Goal: Task Accomplishment & Management: Complete application form

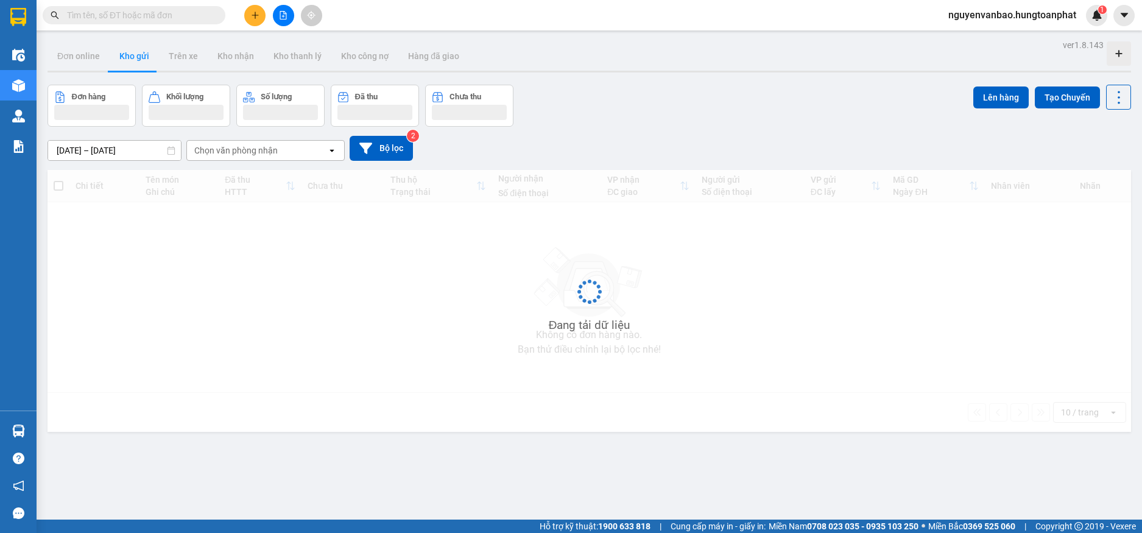
click at [144, 13] on input "text" at bounding box center [139, 15] width 144 height 13
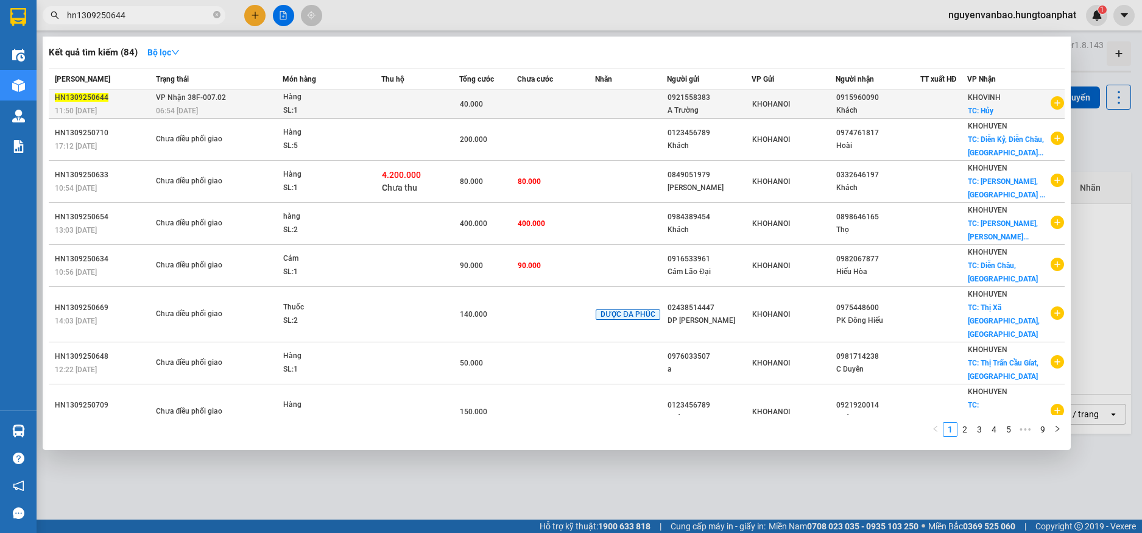
type input "hn1309250644"
click at [842, 104] on div "Khách" at bounding box center [877, 110] width 83 height 13
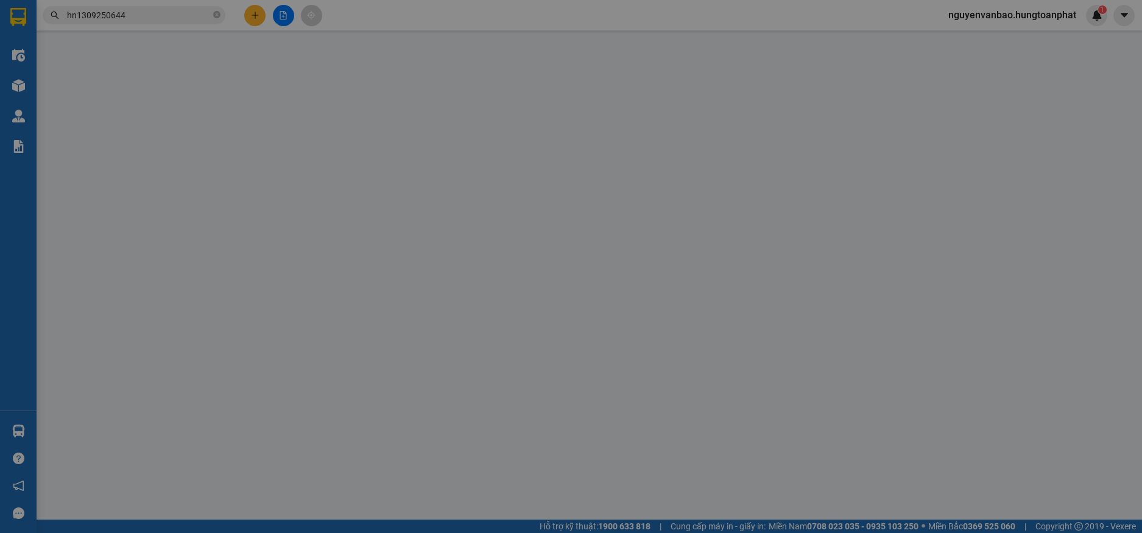
type input "0921558383"
type input "A Trường"
type input "0915960090"
type input "Khách"
checkbox input "true"
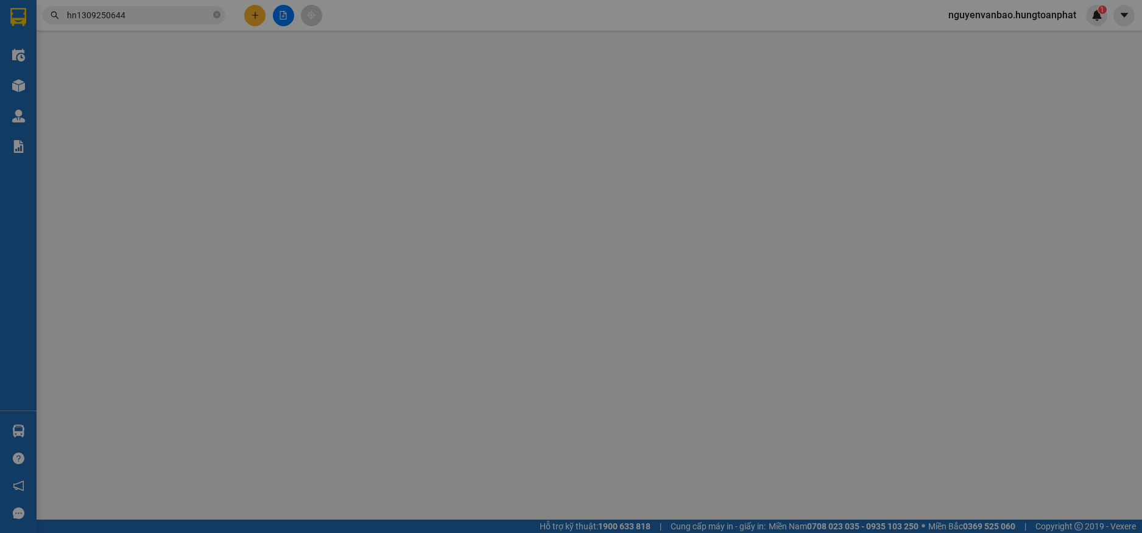
type input "Hủy"
type input "40.000"
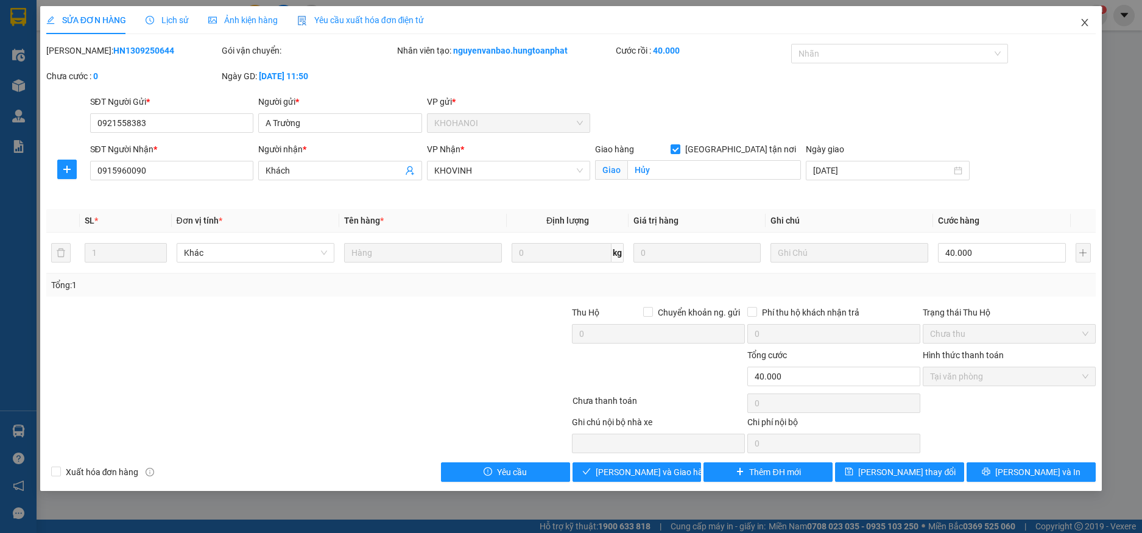
click at [1085, 22] on icon "close" at bounding box center [1085, 23] width 10 height 10
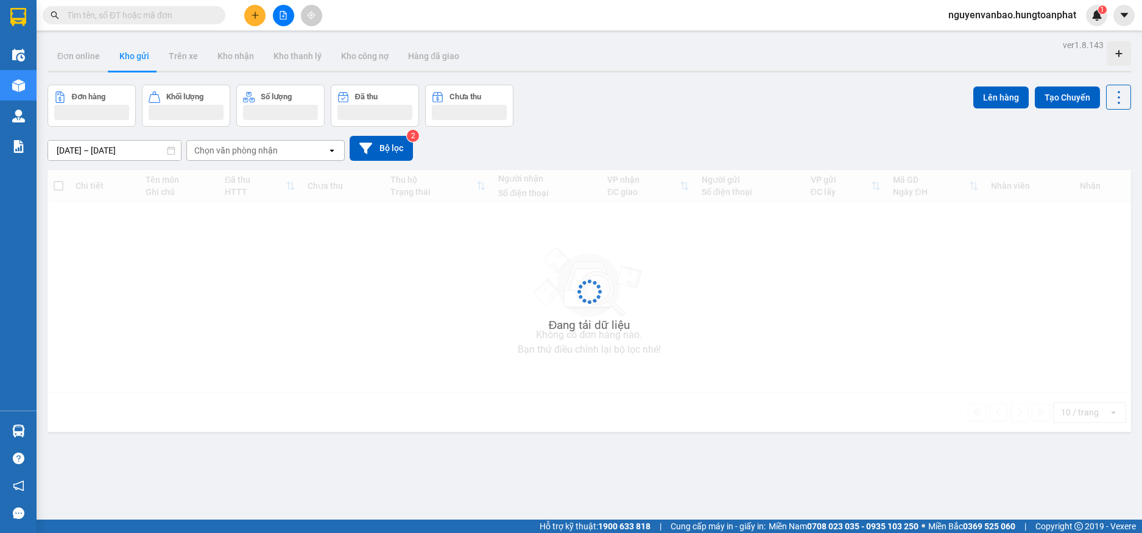
click at [154, 19] on input "text" at bounding box center [139, 15] width 144 height 13
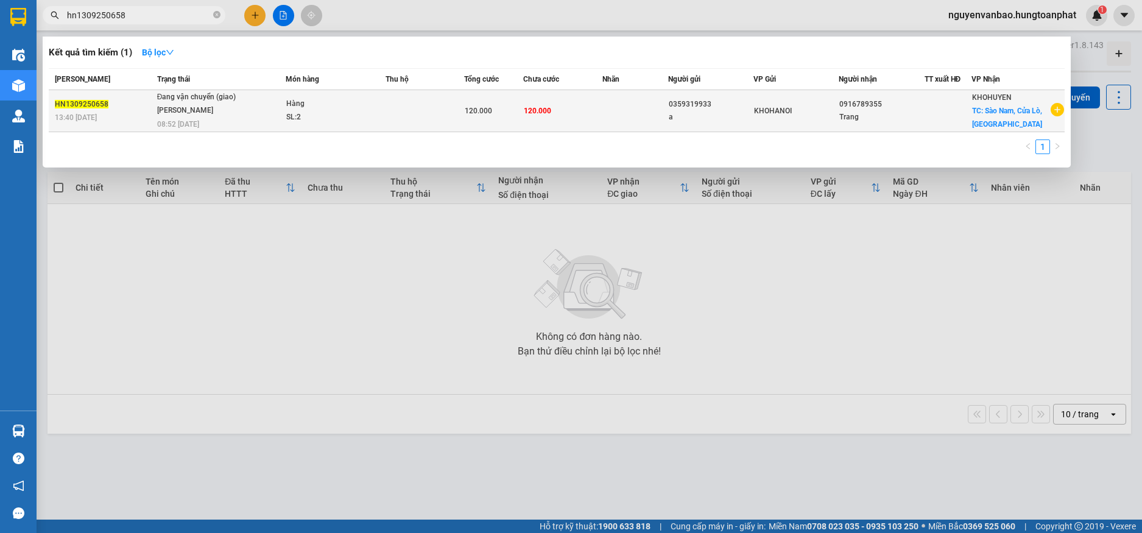
type input "hn1309250658"
click at [362, 110] on div "Hàng" at bounding box center [331, 103] width 91 height 13
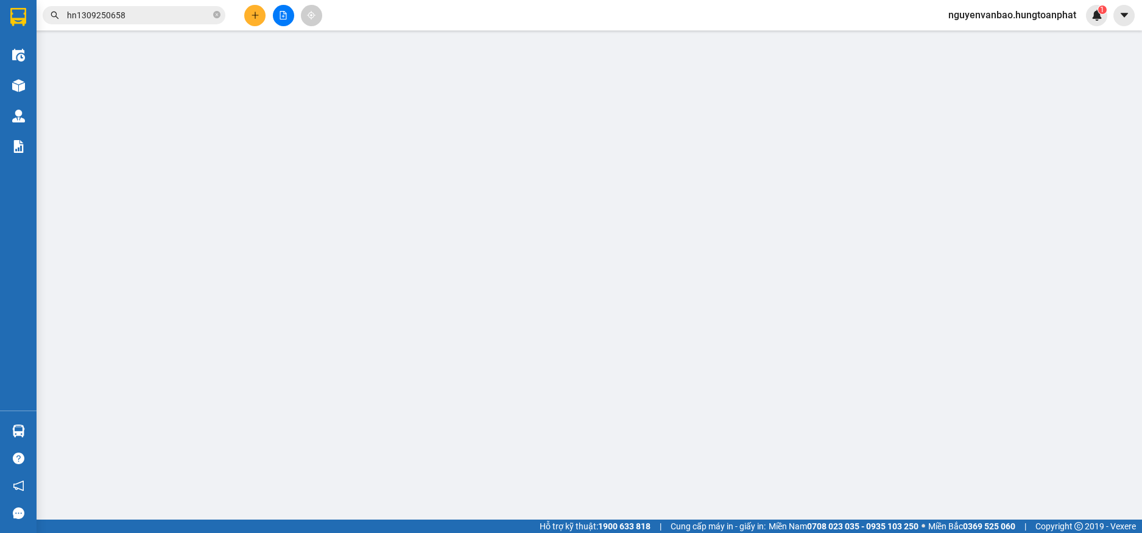
type input "0359319933"
type input "a"
type input "0916789355"
type input "Trang"
checkbox input "true"
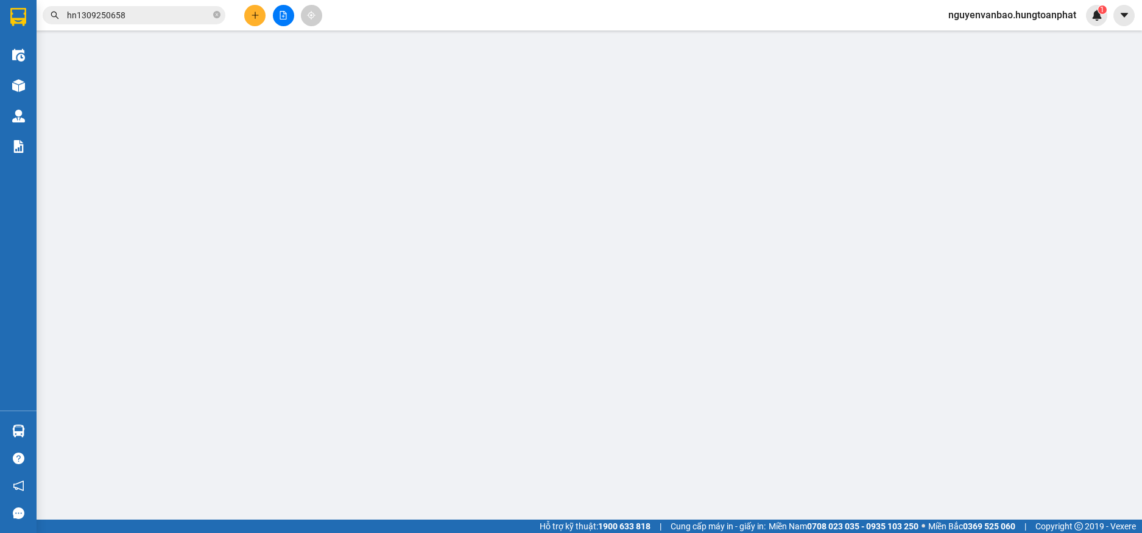
type input "Sào Nam, Cửa Lò, [GEOGRAPHIC_DATA]"
type input "120.000"
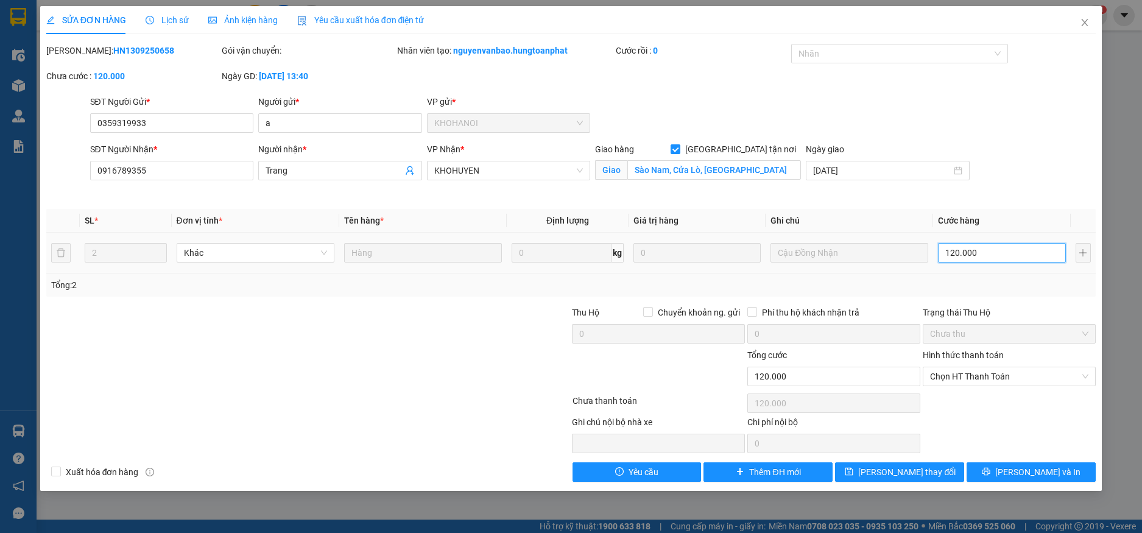
click at [1013, 255] on input "120.000" at bounding box center [1001, 252] width 127 height 19
type input "1"
type input "10"
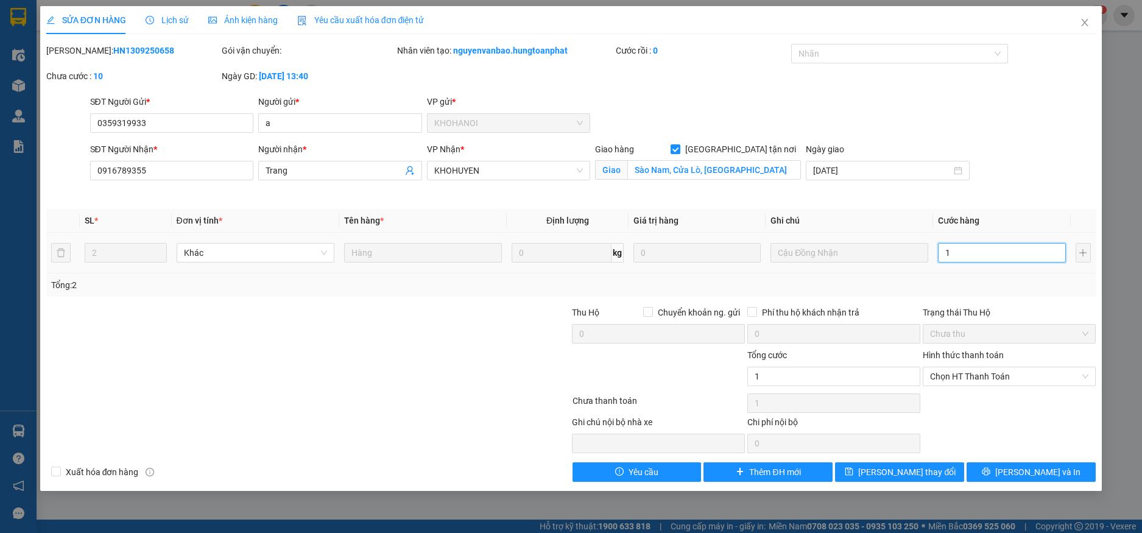
type input "10"
type input "100"
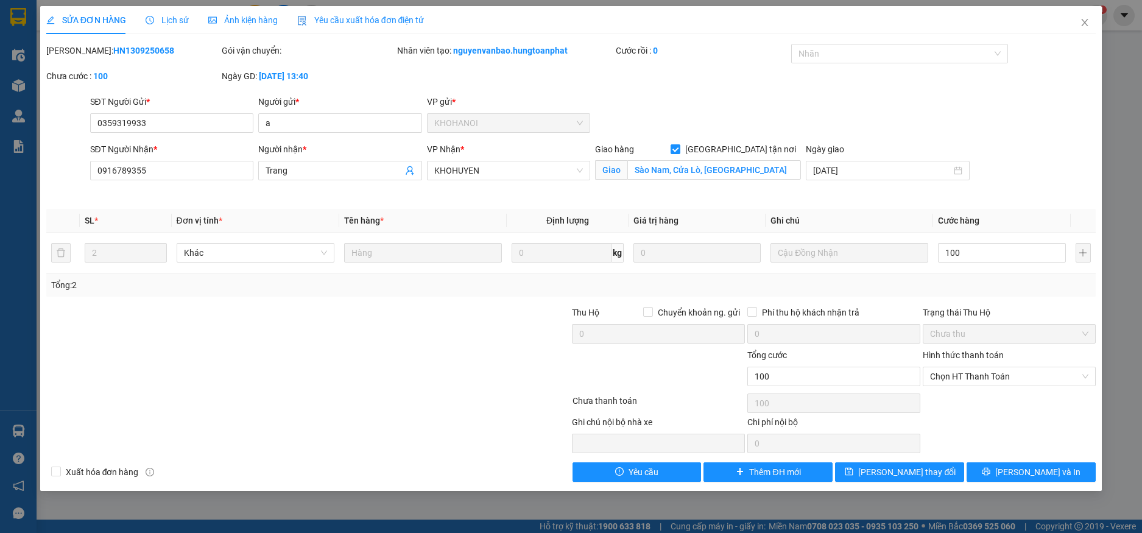
type input "100.000"
drag, startPoint x: 1043, startPoint y: 224, endPoint x: 1033, endPoint y: 241, distance: 19.4
click at [1043, 225] on th "Cước hàng" at bounding box center [1001, 221] width 137 height 24
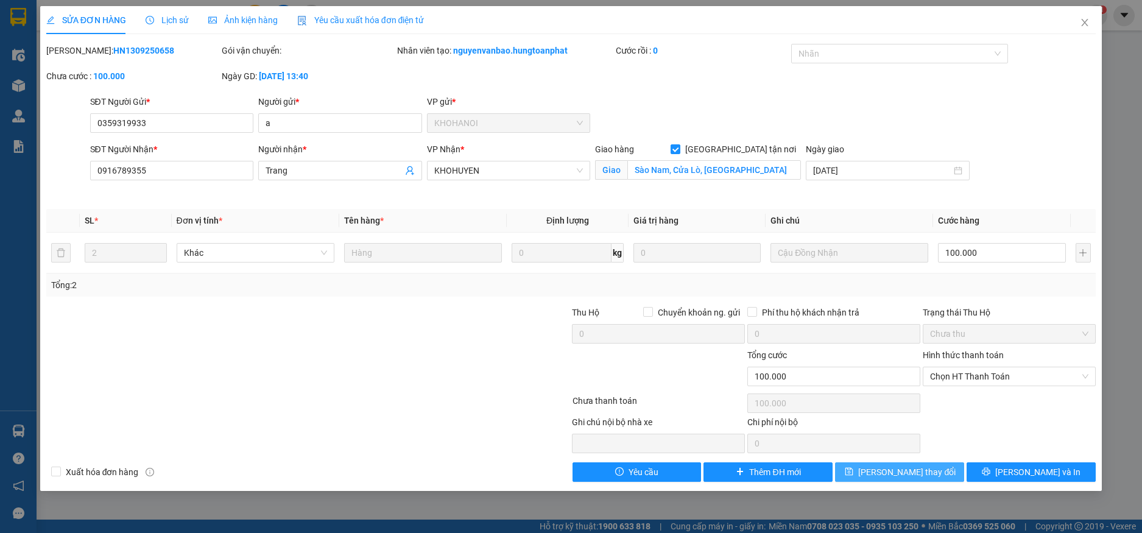
click at [917, 474] on span "Lưu thay đổi" at bounding box center [906, 471] width 97 height 13
